Goal: Communication & Community: Answer question/provide support

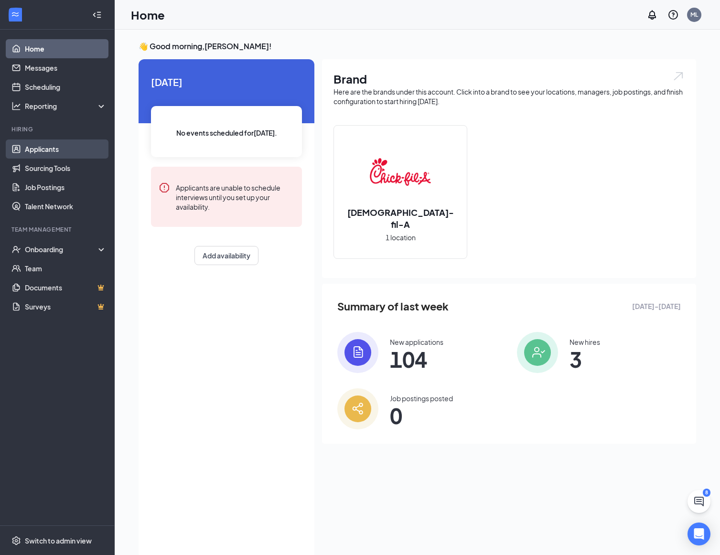
click at [64, 149] on link "Applicants" at bounding box center [66, 148] width 82 height 19
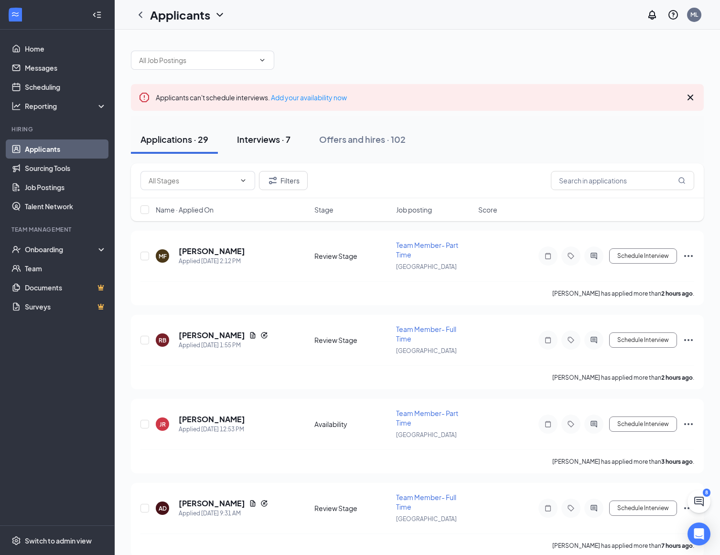
click at [283, 135] on div "Interviews · 7" at bounding box center [263, 139] width 53 height 12
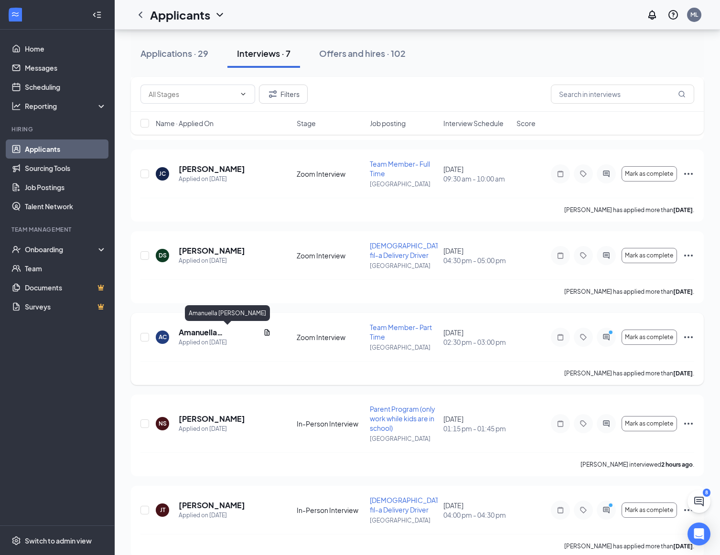
scroll to position [259, 0]
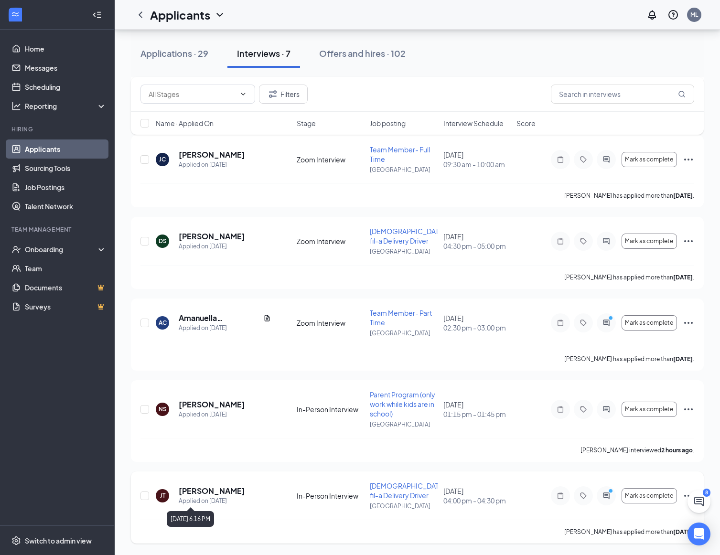
click at [191, 492] on h5 "[PERSON_NAME]" at bounding box center [212, 491] width 66 height 11
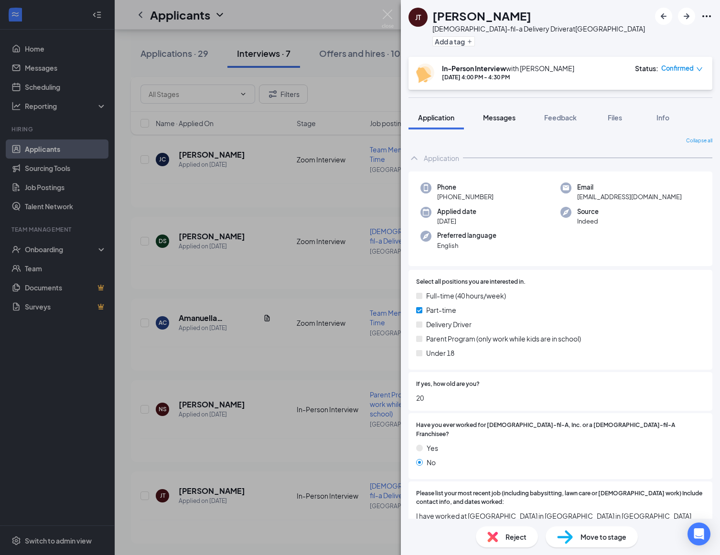
click at [509, 121] on span "Messages" at bounding box center [499, 117] width 32 height 9
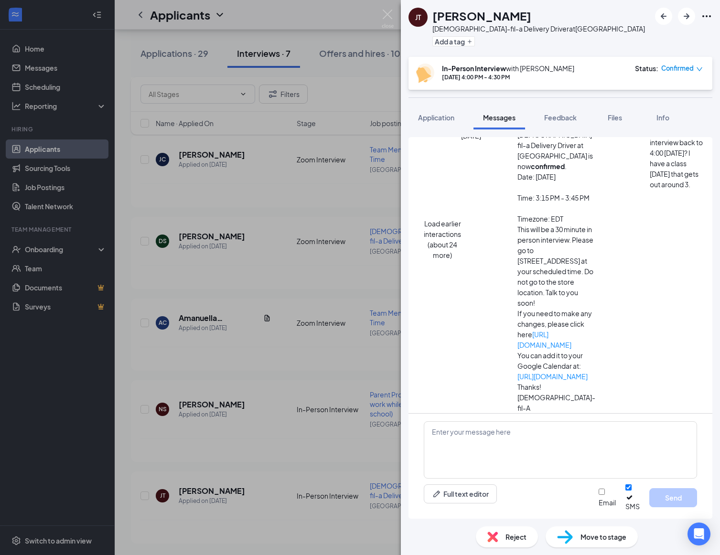
scroll to position [288, 0]
drag, startPoint x: 563, startPoint y: 455, endPoint x: 684, endPoint y: 464, distance: 121.1
click at [563, 455] on textarea at bounding box center [560, 449] width 273 height 57
type textarea "Okay, see you soon."
click at [674, 498] on button "Send" at bounding box center [673, 497] width 48 height 19
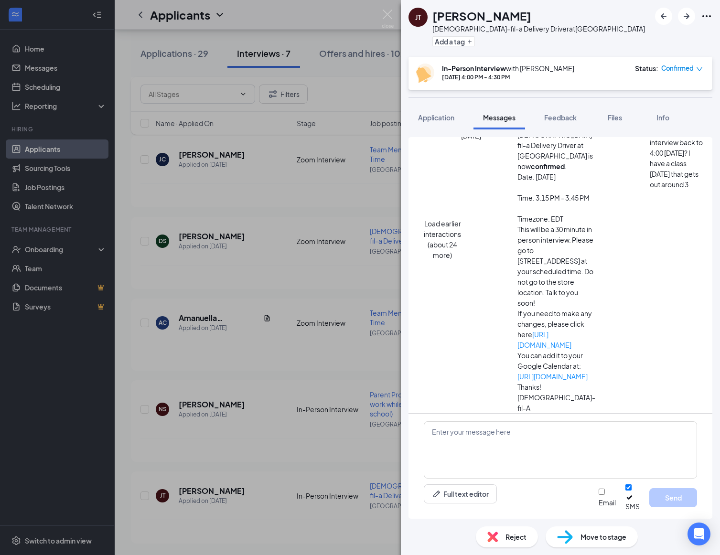
scroll to position [350, 0]
